Goal: Use online tool/utility: Use online tool/utility

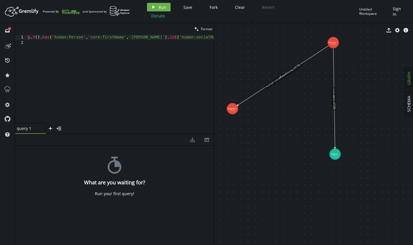
type textarea "g.V().has('human:Person','core:firstName','[PERSON_NAME]').inE('human:socialRel…"
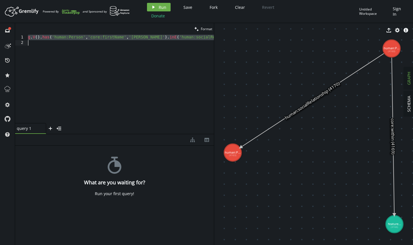
paste textarea ".iterate();"
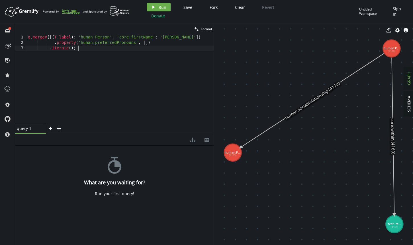
type textarea ".iterate();"
click at [160, 14] on div "Artboard Created with Sketch. Powered By and Sponsored by play Run Save Fork Cl…" at bounding box center [206, 11] width 407 height 17
click at [159, 10] on span "Run" at bounding box center [163, 7] width 8 height 5
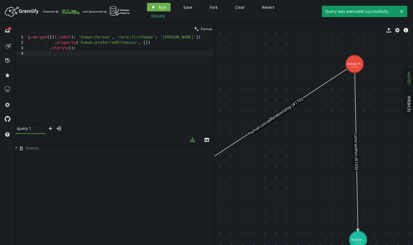
drag, startPoint x: 321, startPoint y: 132, endPoint x: 284, endPoint y: 147, distance: 40.2
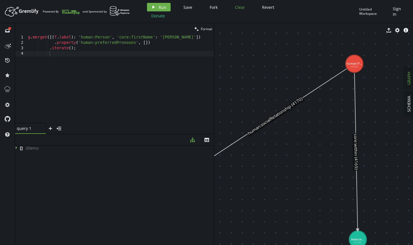
click at [242, 10] on span "Clear" at bounding box center [240, 7] width 10 height 5
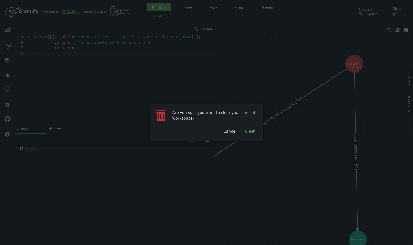
click at [246, 130] on span "Clear" at bounding box center [250, 130] width 10 height 5
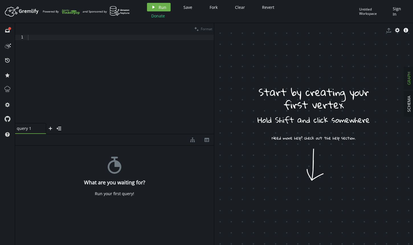
click at [78, 30] on div "clean Format" at bounding box center [114, 29] width 199 height 12
click at [76, 35] on div at bounding box center [120, 85] width 187 height 101
paste textarea ".iterate();"
type textarea ".iterate();"
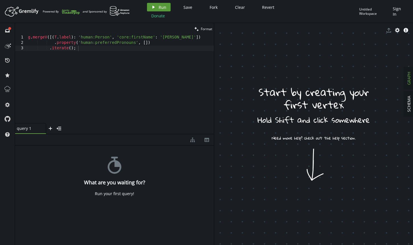
click at [159, 10] on span "Run" at bounding box center [163, 7] width 8 height 5
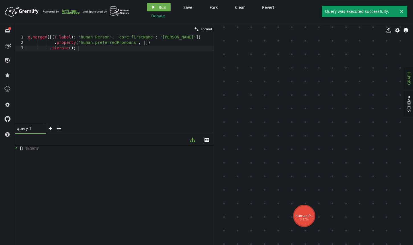
click at [301, 217] on tspan "(4176)" at bounding box center [304, 219] width 9 height 4
drag, startPoint x: 315, startPoint y: 198, endPoint x: 308, endPoint y: 98, distance: 100.4
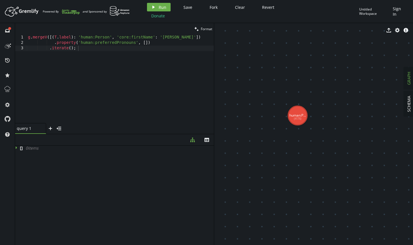
click at [296, 113] on tspan "human:P..." at bounding box center [297, 115] width 17 height 5
click at [296, 110] on tspan "human:P..." at bounding box center [296, 112] width 17 height 5
click at [294, 109] on tspan "human:P..." at bounding box center [296, 112] width 21 height 6
click at [306, 109] on tspan "human:P..." at bounding box center [296, 112] width 21 height 6
click at [293, 109] on tspan "human:P..." at bounding box center [296, 112] width 21 height 6
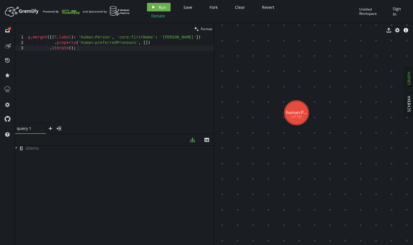
click at [295, 113] on text "human:P... (4176)" at bounding box center [296, 114] width 21 height 10
click at [297, 119] on tspan "(4176)" at bounding box center [295, 121] width 10 height 5
click at [407, 72] on span "GRAPH" at bounding box center [408, 78] width 5 height 13
click at [410, 75] on span "GRAPH" at bounding box center [408, 78] width 5 height 13
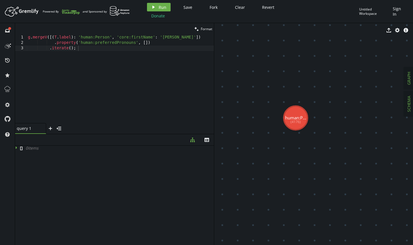
click at [407, 99] on span "SCHEMA" at bounding box center [408, 104] width 5 height 16
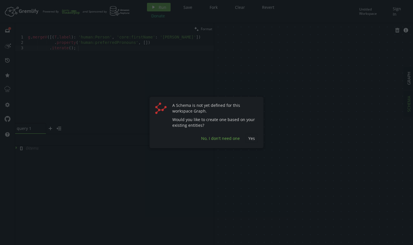
click at [230, 140] on span "No, I don't need one" at bounding box center [220, 137] width 39 height 5
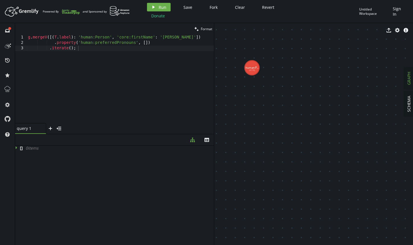
drag, startPoint x: 293, startPoint y: 77, endPoint x: 362, endPoint y: 174, distance: 118.8
click at [320, 133] on tspan "human:P..." at bounding box center [313, 136] width 21 height 6
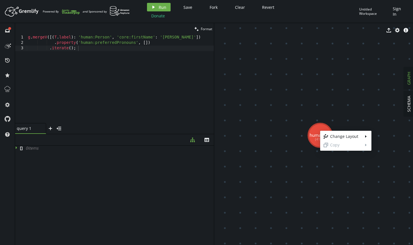
click at [316, 131] on body "Artboard Created with Sketch. Powered By and Sponsored by play Run Save Fork Cl…" at bounding box center [206, 122] width 413 height 245
click at [398, 28] on icon "cog" at bounding box center [397, 30] width 5 height 5
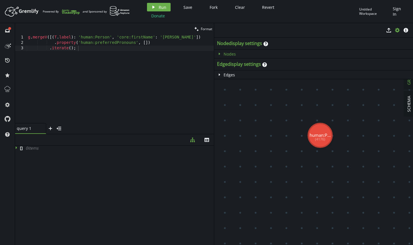
click at [218, 52] on icon "caret-right" at bounding box center [219, 54] width 5 height 5
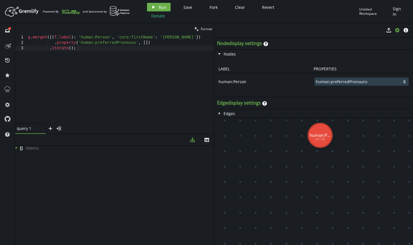
click option "human:preferredPronouns" at bounding box center [0, 0] width 0 height 0
click option "core:firstName" at bounding box center [0, 0] width 0 height 0
click option "human:preferredPronouns" at bounding box center [0, 0] width 0 height 0
select select "label"
click option "label" at bounding box center [0, 0] width 0 height 0
